Goal: Information Seeking & Learning: Find specific page/section

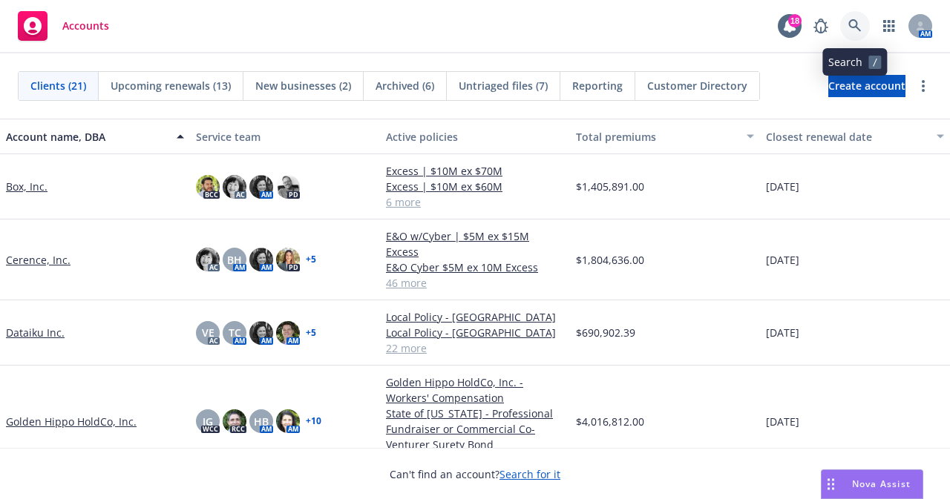
click at [847, 25] on link at bounding box center [855, 26] width 30 height 30
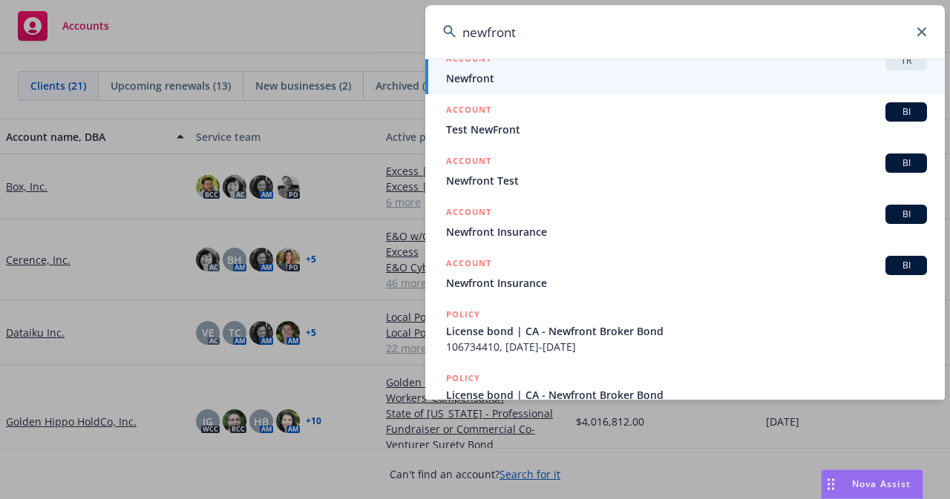
scroll to position [169, 0]
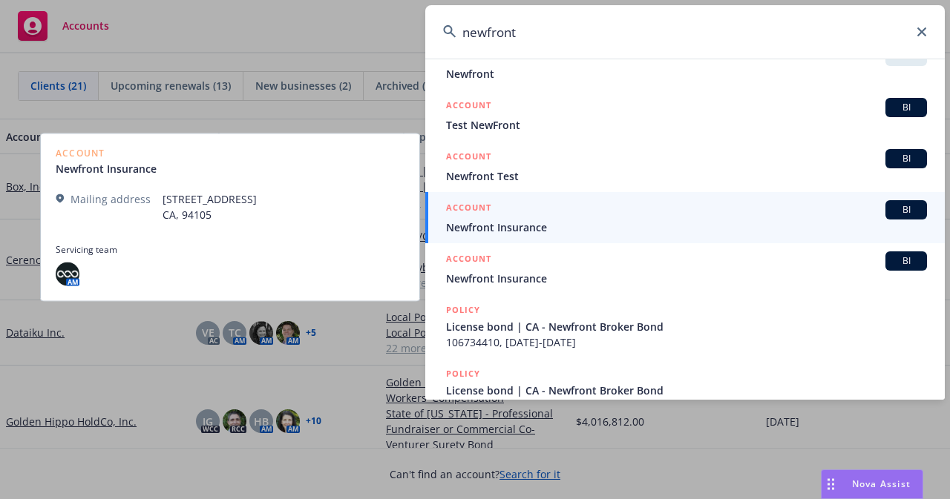
type input "newfront"
click at [522, 226] on span "Newfront Insurance" at bounding box center [686, 228] width 481 height 16
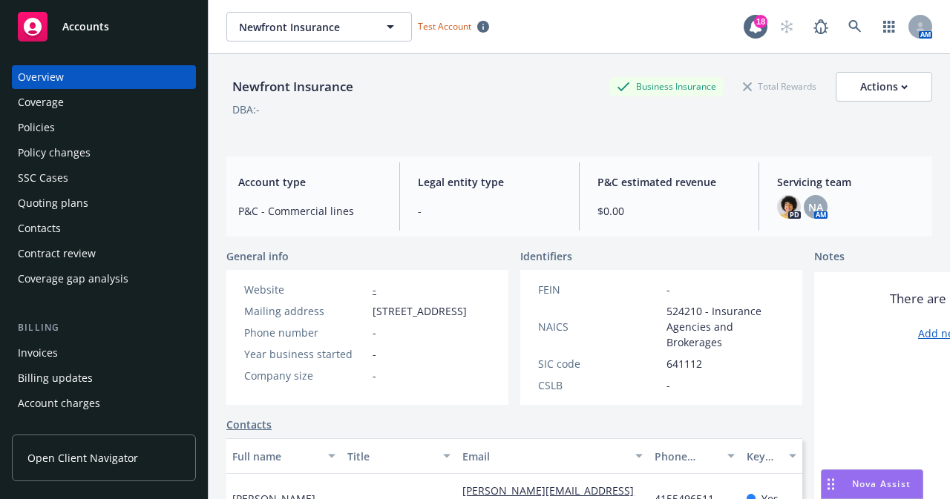
click at [40, 133] on div "Policies" at bounding box center [36, 128] width 37 height 24
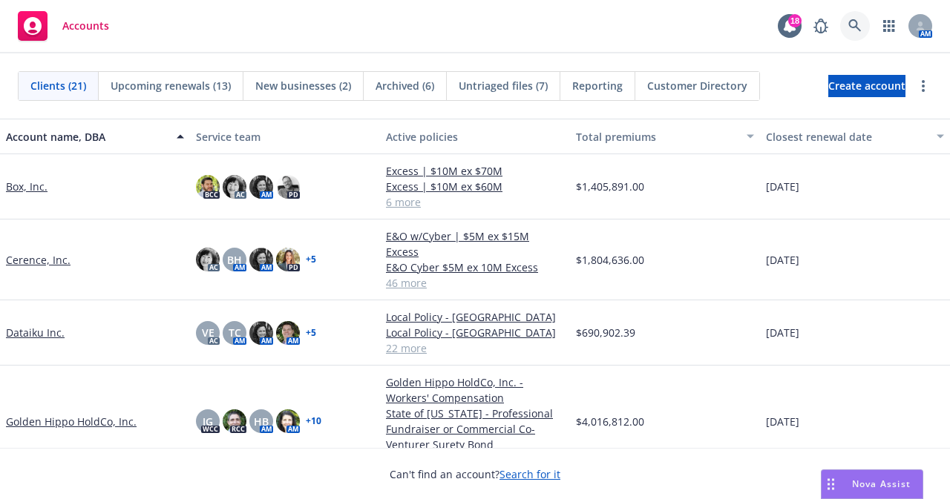
click at [850, 24] on icon at bounding box center [854, 25] width 13 height 13
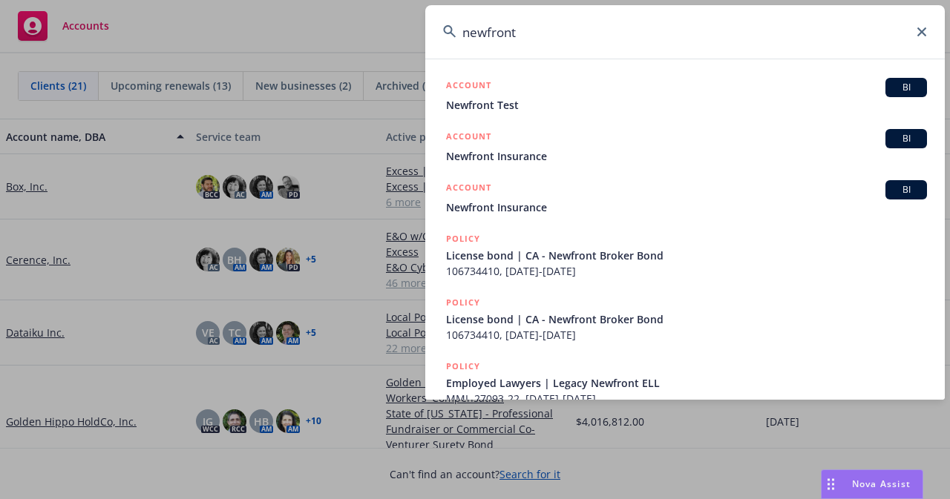
scroll to position [244, 0]
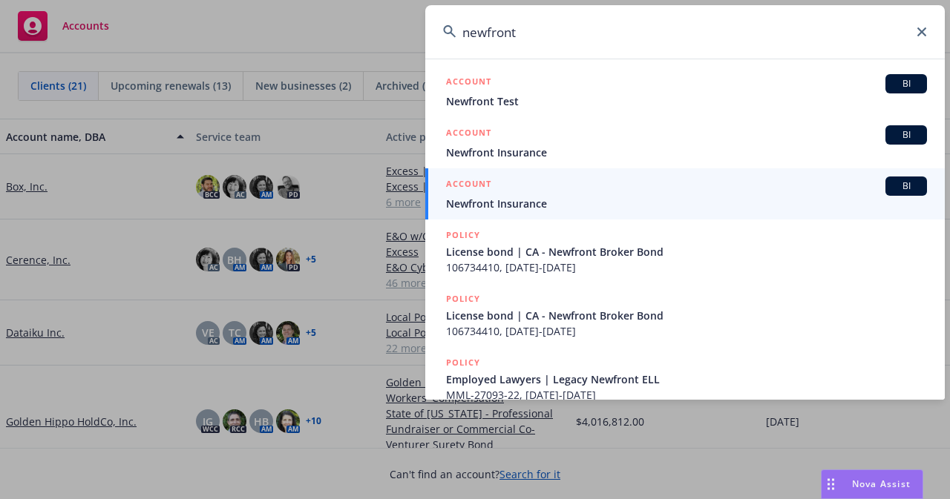
type input "newfront"
click at [493, 203] on span "Newfront Insurance" at bounding box center [686, 204] width 481 height 16
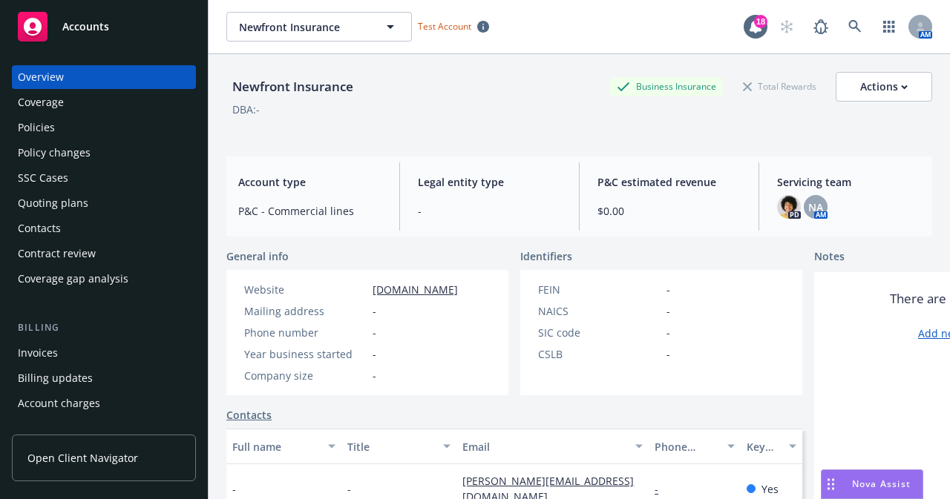
click at [49, 127] on div "Policies" at bounding box center [36, 128] width 37 height 24
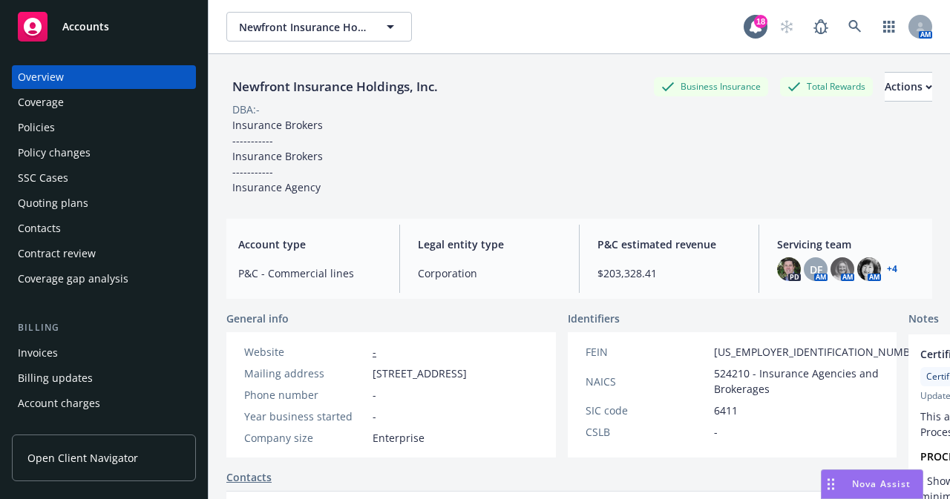
click at [59, 128] on div "Policies" at bounding box center [104, 128] width 172 height 24
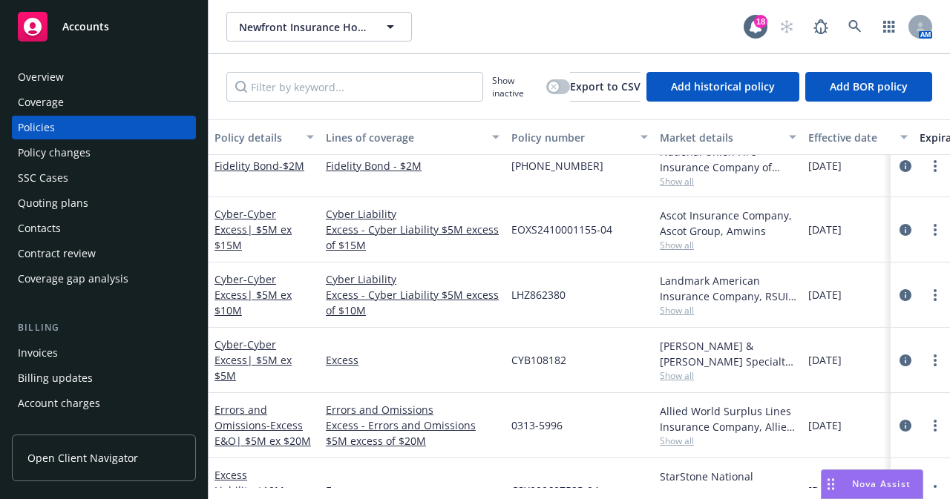
scroll to position [341, 0]
